Goal: Task Accomplishment & Management: Use online tool/utility

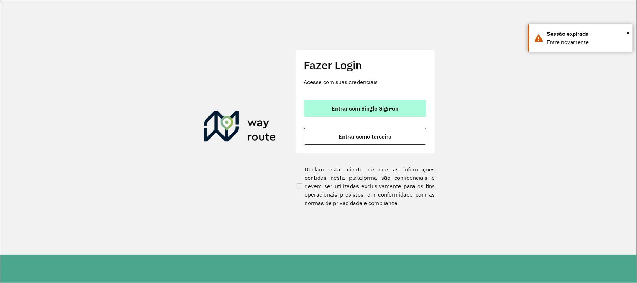
click at [343, 116] on button "Entrar com Single Sign-on" at bounding box center [365, 108] width 122 height 17
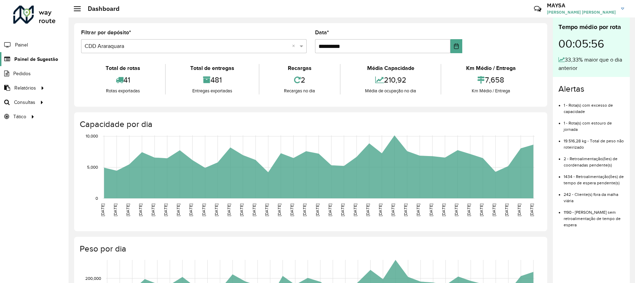
click at [53, 55] on link "Painel de Sugestão" at bounding box center [29, 59] width 58 height 14
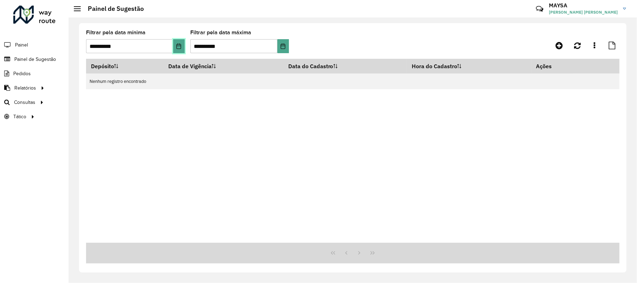
click at [178, 51] on button "Choose Date" at bounding box center [179, 46] width 12 height 14
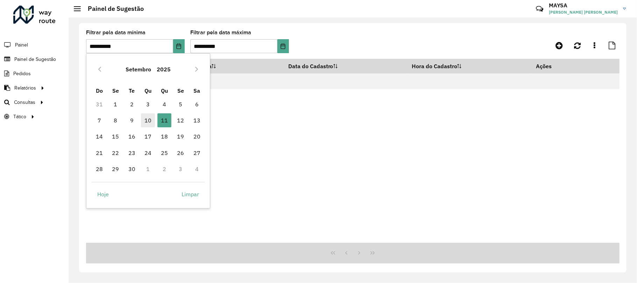
click at [145, 120] on span "10" at bounding box center [148, 120] width 14 height 14
type input "**********"
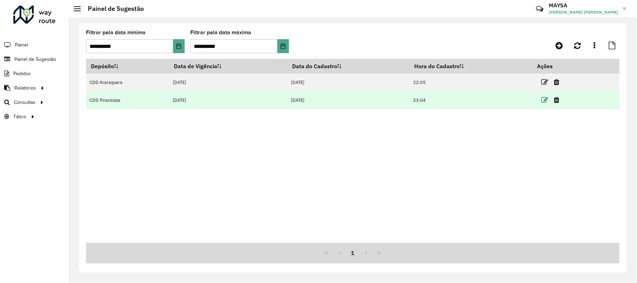
click at [545, 98] on icon at bounding box center [544, 99] width 7 height 7
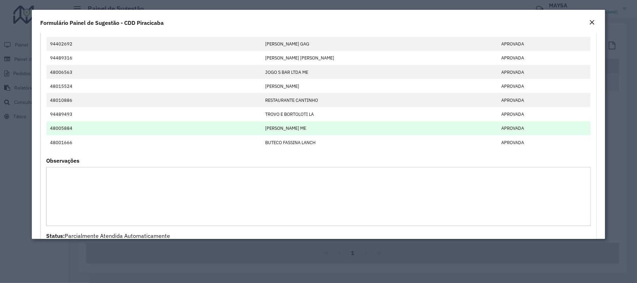
scroll to position [699, 0]
